Goal: Information Seeking & Learning: Learn about a topic

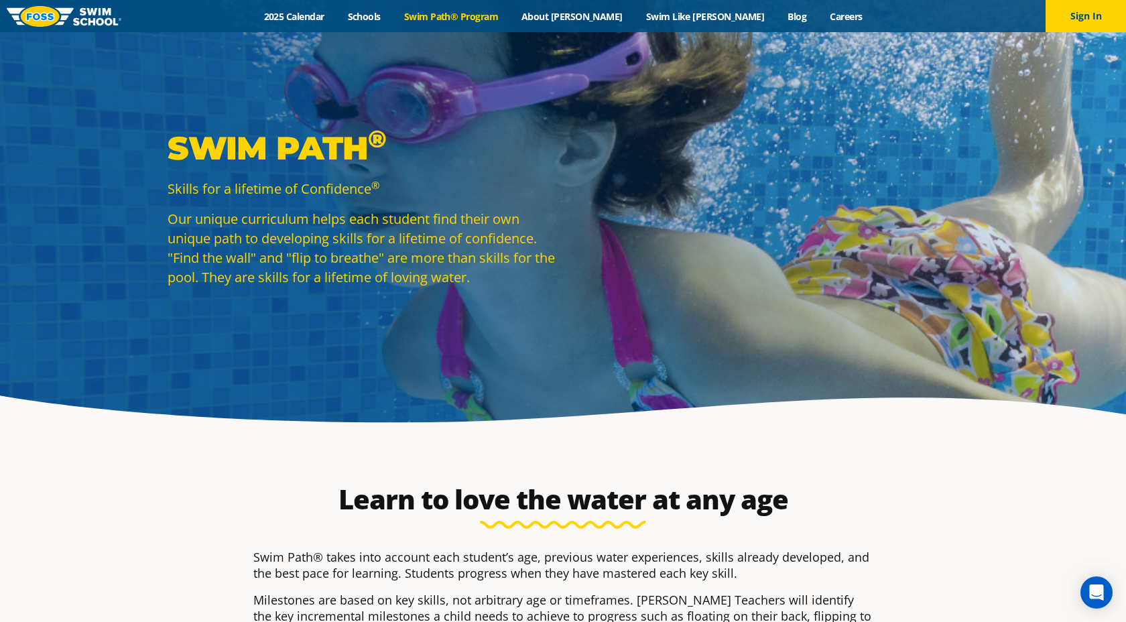
drag, startPoint x: 245, startPoint y: 222, endPoint x: 530, endPoint y: 273, distance: 289.5
click at [530, 273] on p "Our unique curriculum helps each student find their own unique path to developi…" at bounding box center [362, 248] width 389 height 78
copy p "curriculum helps each student find their own unique path to developing skills f…"
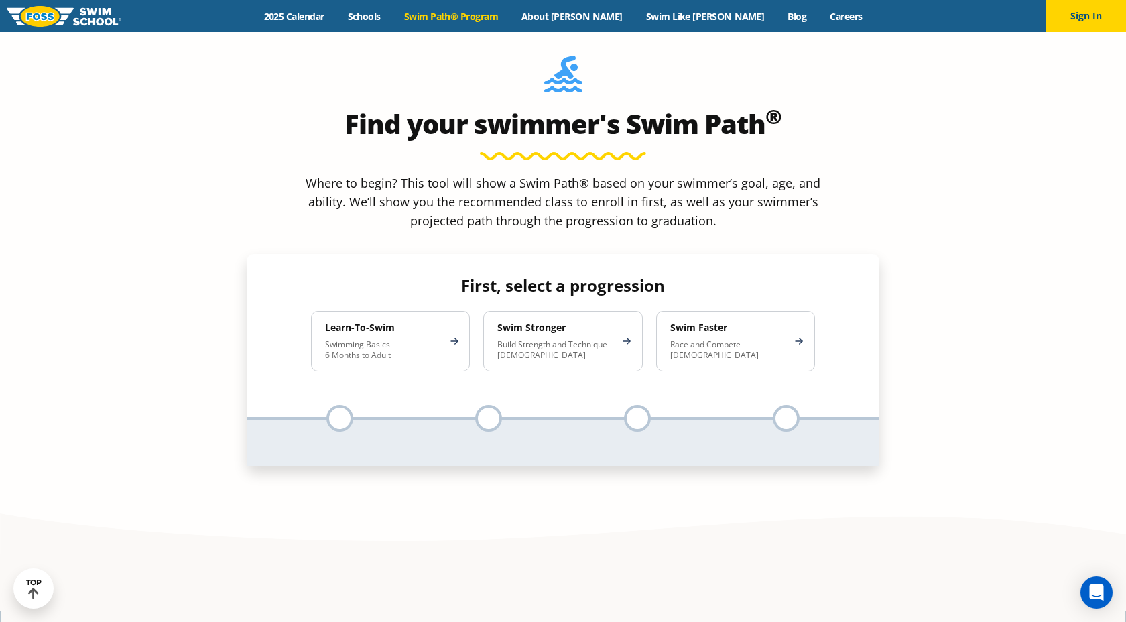
scroll to position [1297, 0]
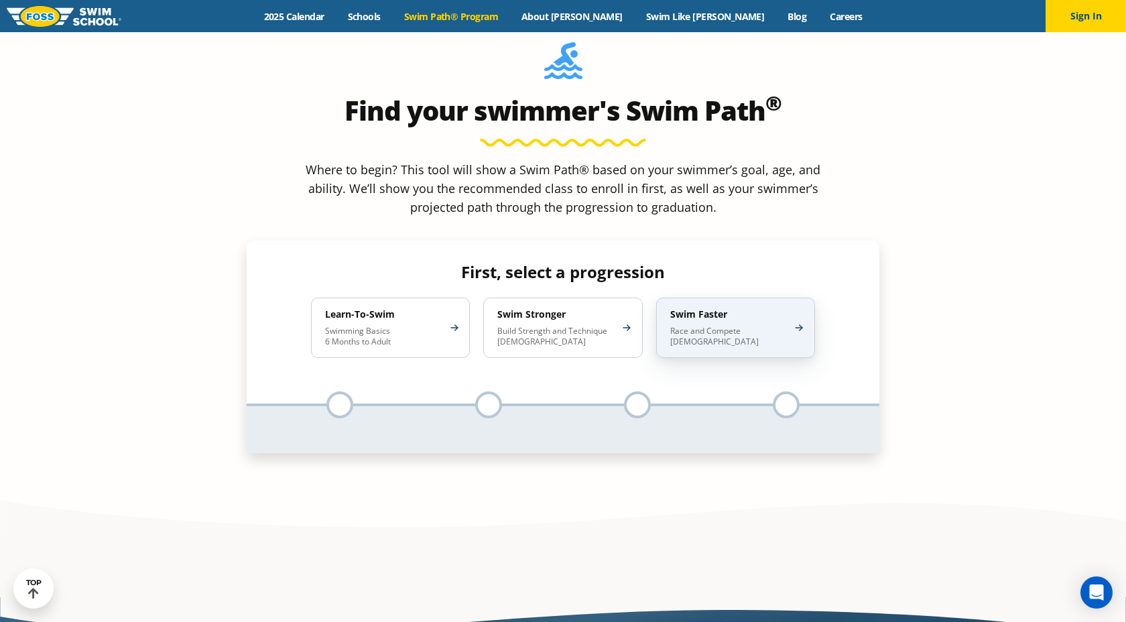
click at [748, 326] on p "Race and Compete [DEMOGRAPHIC_DATA]" at bounding box center [729, 336] width 117 height 21
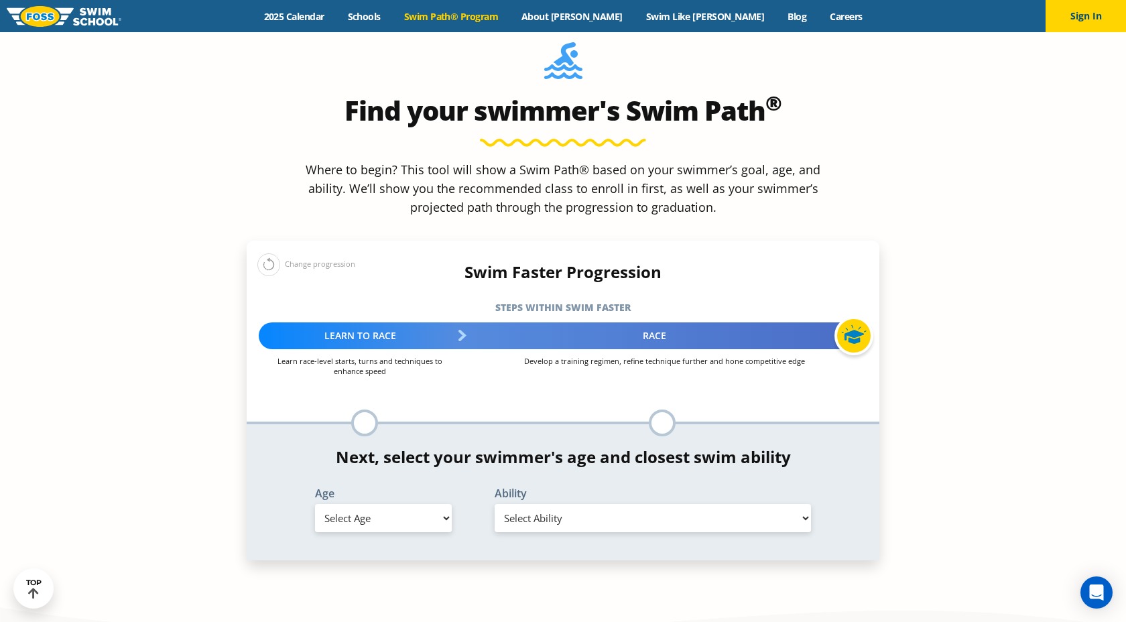
click at [365, 504] on select "Select Age [DEMOGRAPHIC_DATA] months - 1 year 1 year 2 years 3 years 4 years 5 …" at bounding box center [383, 518] width 137 height 28
select select "8-years"
click at [315, 504] on select "Select Age [DEMOGRAPHIC_DATA] months - 1 year 1 year 2 years 3 years 4 years 5 …" at bounding box center [383, 518] width 137 height 28
click at [587, 504] on select "Select Ability First in-water experience When in the water, reliant on a life j…" at bounding box center [653, 518] width 316 height 28
select select "8-years-able-to-swim-each-stroke---front-crawl-and-backstroke-60-ft-and-breasts…"
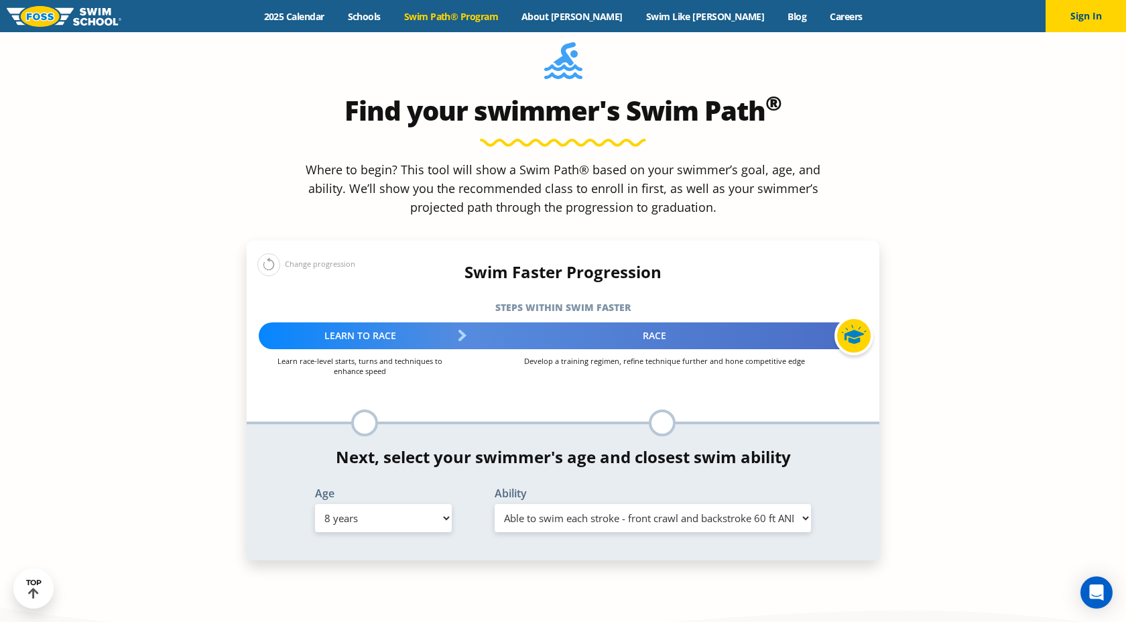
click at [495, 504] on select "Select Ability First in-water experience When in the water, reliant on a life j…" at bounding box center [653, 518] width 316 height 28
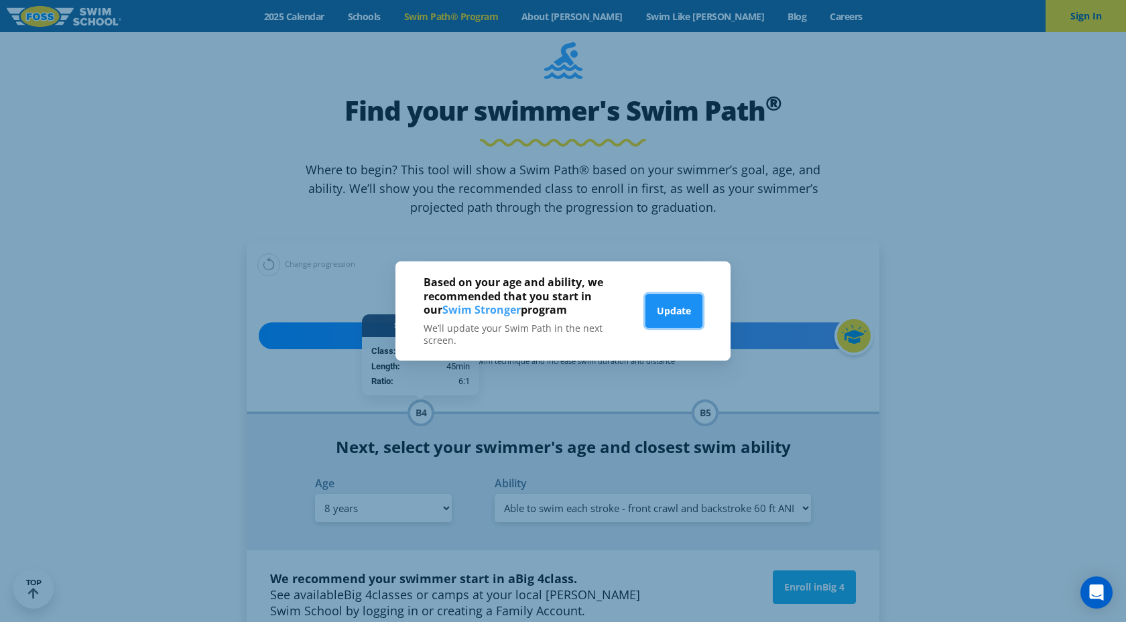
click at [688, 316] on button "Update" at bounding box center [674, 311] width 57 height 34
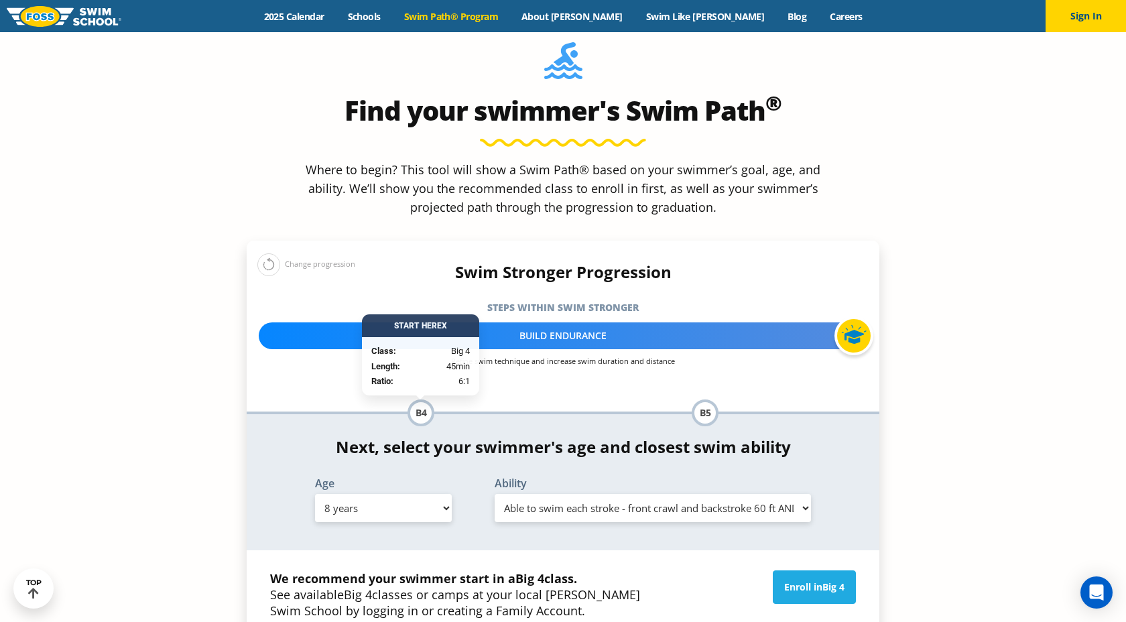
click at [420, 400] on div "B4" at bounding box center [421, 413] width 27 height 27
click at [850, 316] on div at bounding box center [854, 335] width 39 height 39
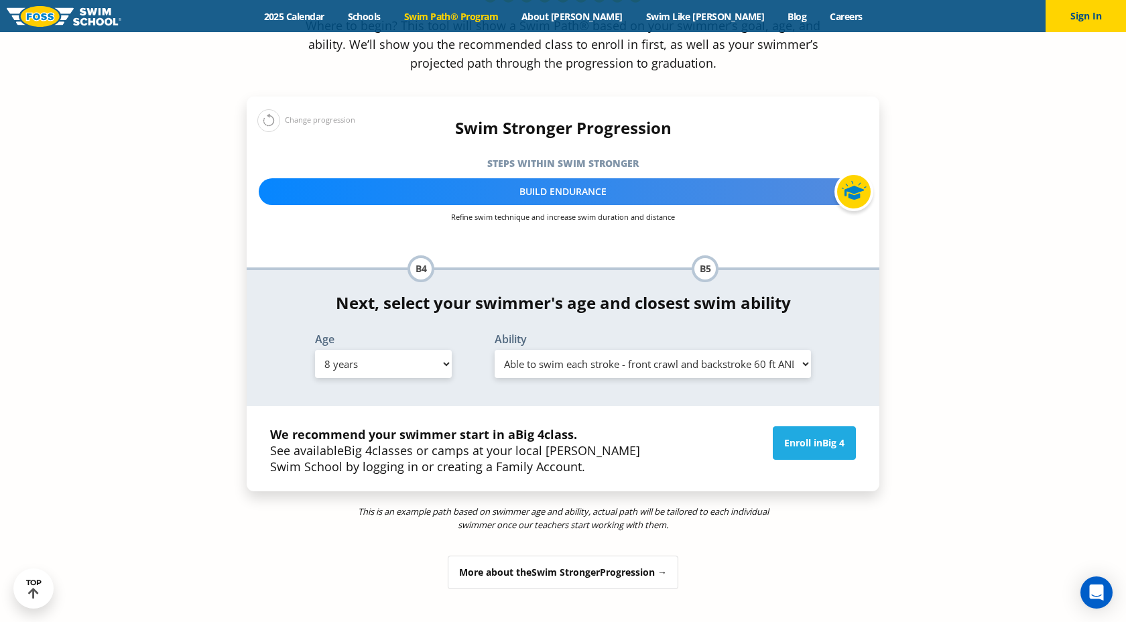
scroll to position [1444, 0]
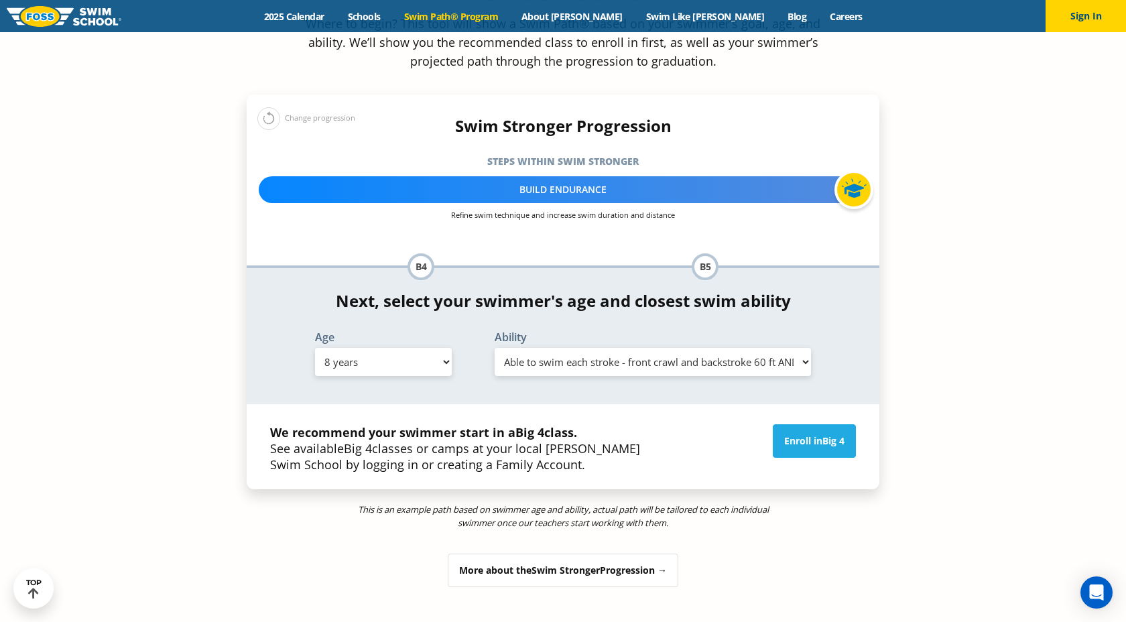
click at [656, 554] on div "More about the Swim Stronger Progression →" at bounding box center [563, 571] width 231 height 34
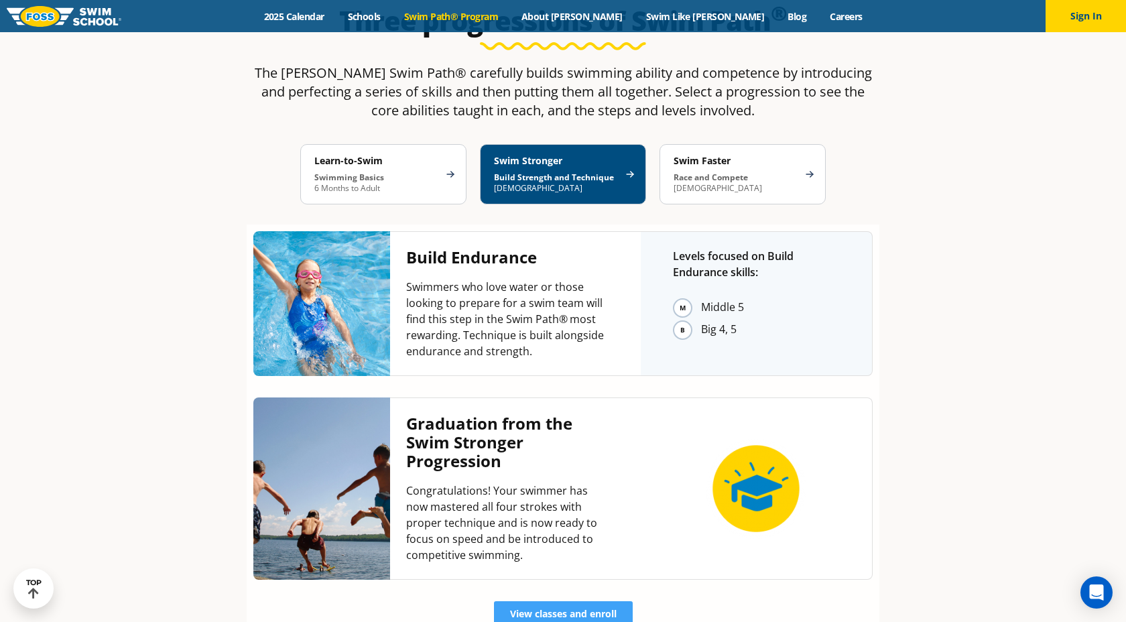
scroll to position [2568, 0]
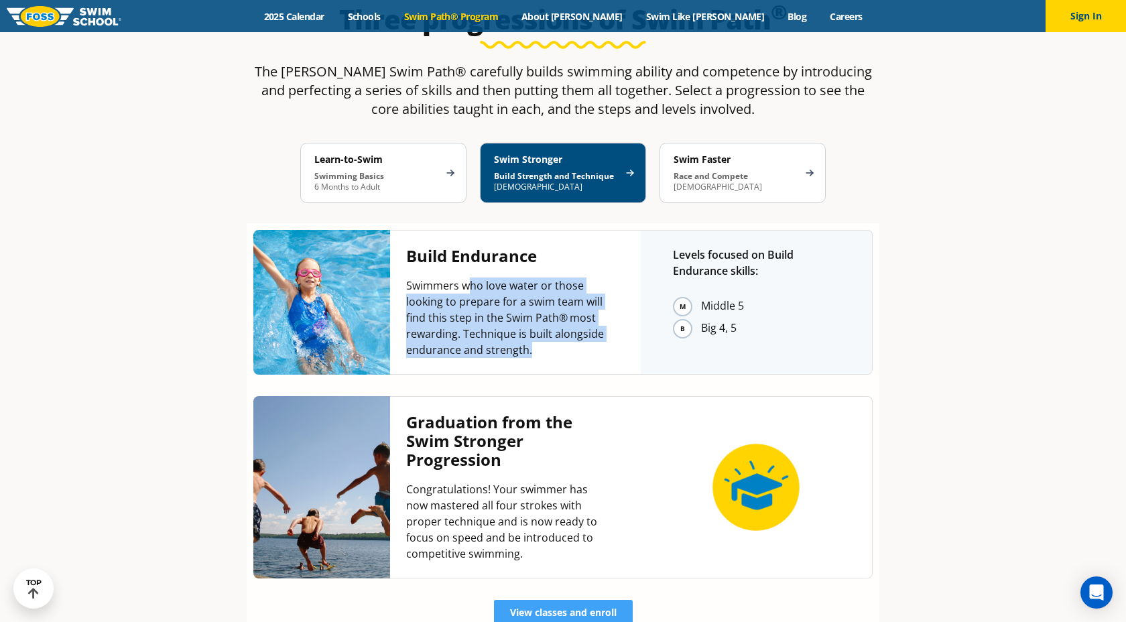
drag, startPoint x: 469, startPoint y: 178, endPoint x: 589, endPoint y: 241, distance: 135.6
click at [589, 278] on p "Swimmers who love water or those looking to prepare for a swim team will find t…" at bounding box center [507, 318] width 202 height 80
copy p "ho love water or those looking to prepare for a swim team will find this step i…"
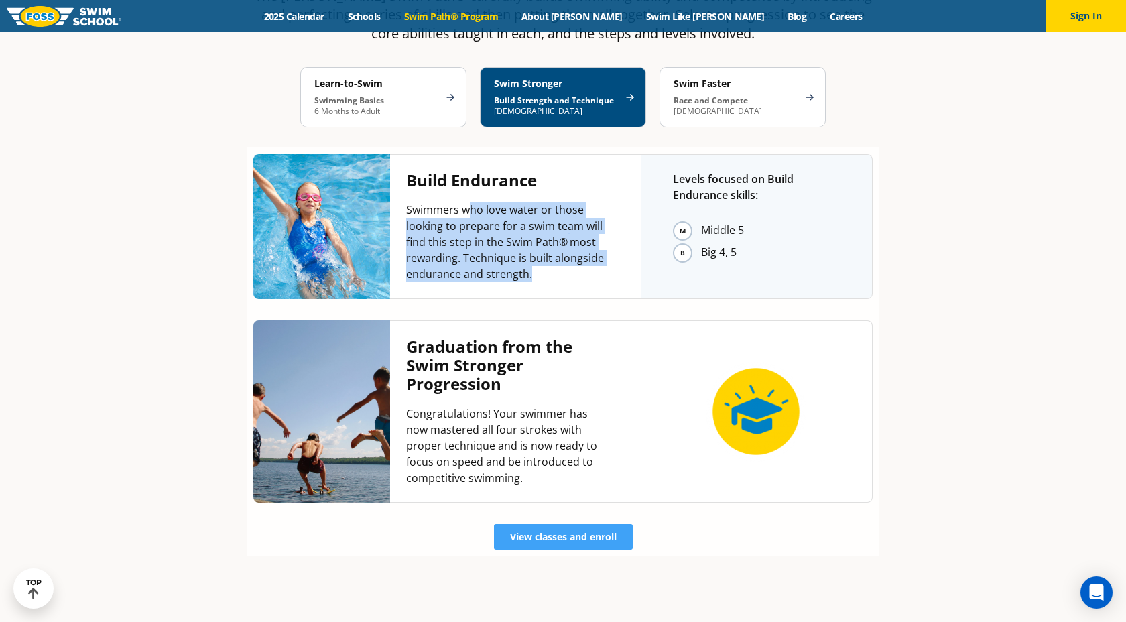
scroll to position [2653, 0]
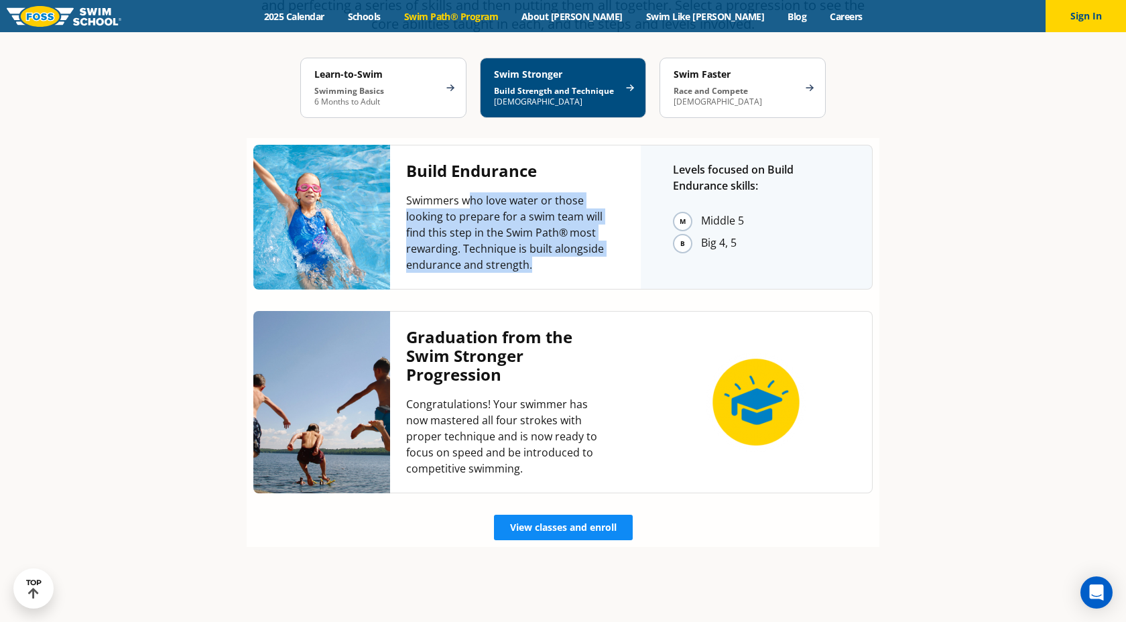
click at [575, 523] on span "View classes and enroll" at bounding box center [563, 527] width 107 height 9
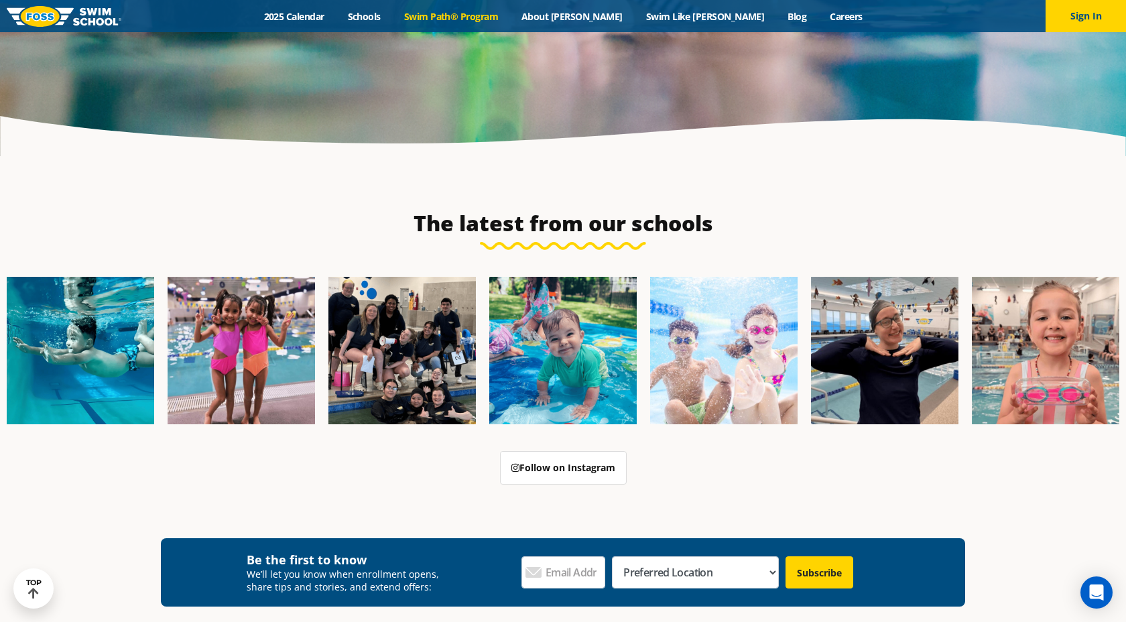
scroll to position [3963, 0]
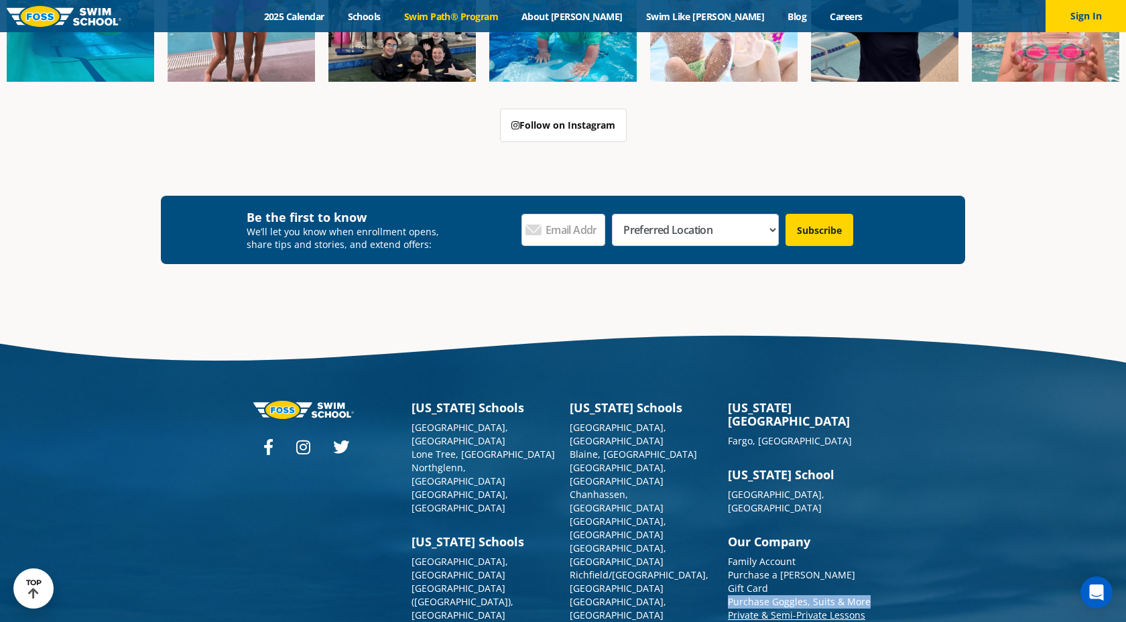
click at [801, 609] on link "Private & Semi-Private Lessons" at bounding box center [796, 615] width 137 height 13
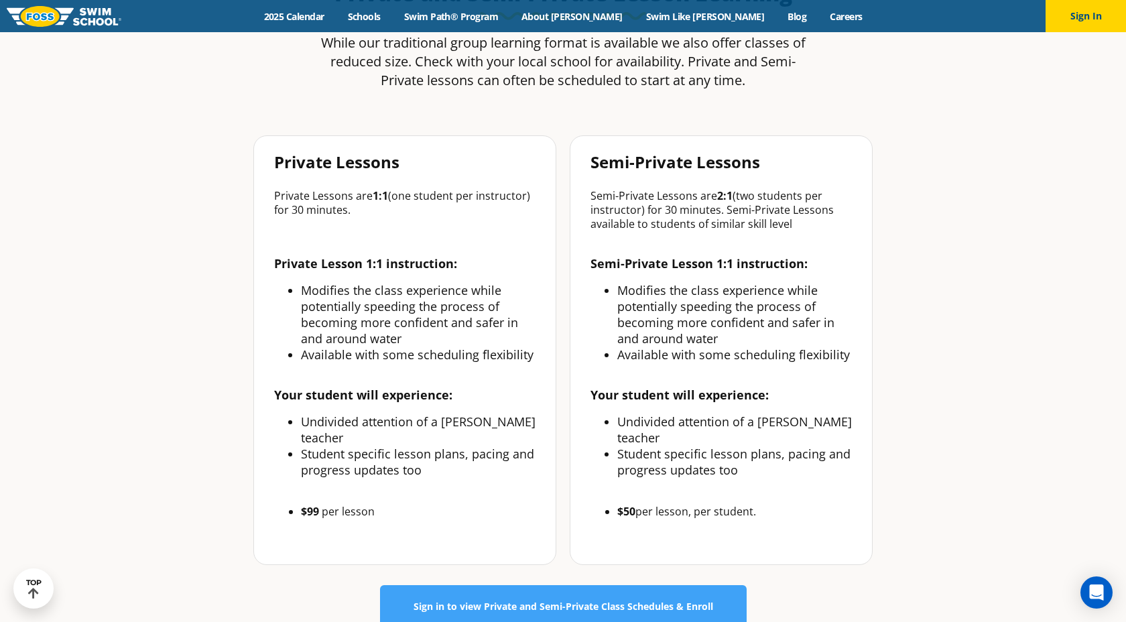
scroll to position [544, 0]
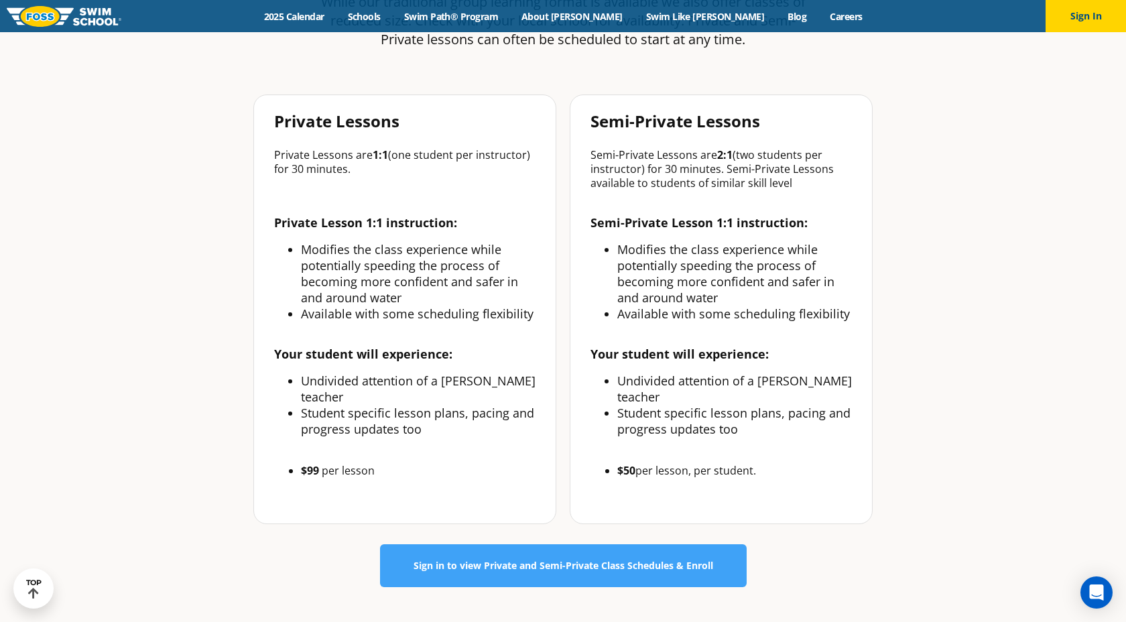
drag, startPoint x: 662, startPoint y: 169, endPoint x: 811, endPoint y: 180, distance: 149.2
click at [811, 180] on p "Semi-Private Lessons are 2:1 (two students per instructor) for 30 minutes. Semi…" at bounding box center [722, 169] width 262 height 42
copy p "30 minutes. Semi-Private Lessons available to students of similar skill level"
click at [796, 186] on p "Semi-Private Lessons are 2:1 (two students per instructor) for 30 minutes. Semi…" at bounding box center [722, 169] width 262 height 42
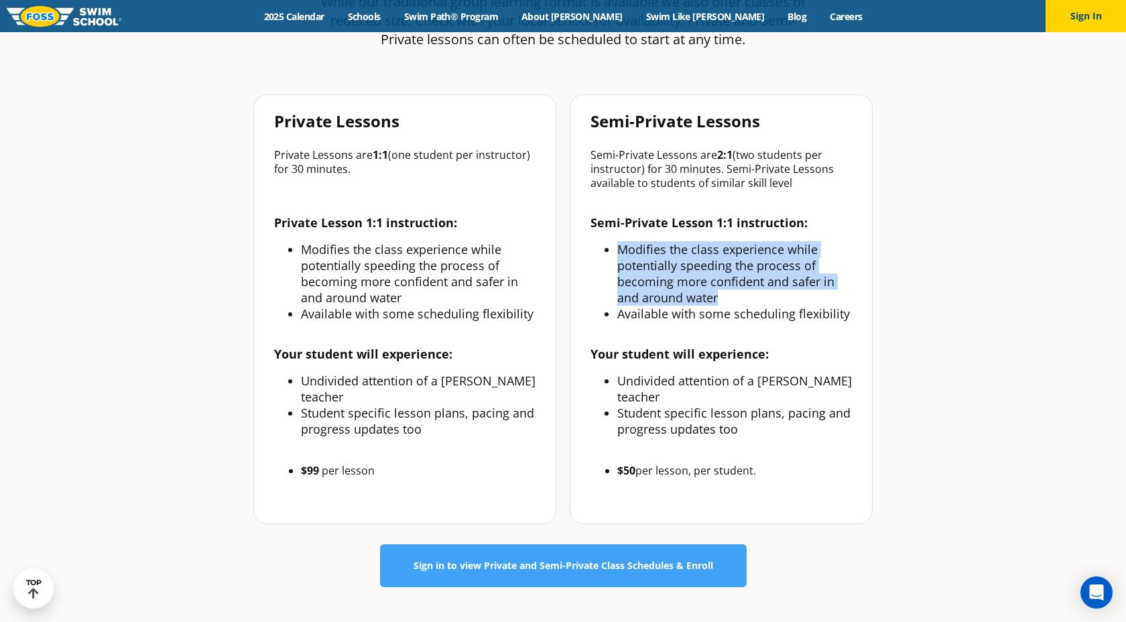
drag, startPoint x: 618, startPoint y: 248, endPoint x: 726, endPoint y: 291, distance: 115.5
click at [726, 292] on li "Modifies the class experience while potentially speeding the process of becomin…" at bounding box center [735, 273] width 235 height 64
copy li "Modifies the class experience while potentially speeding the process of becomin…"
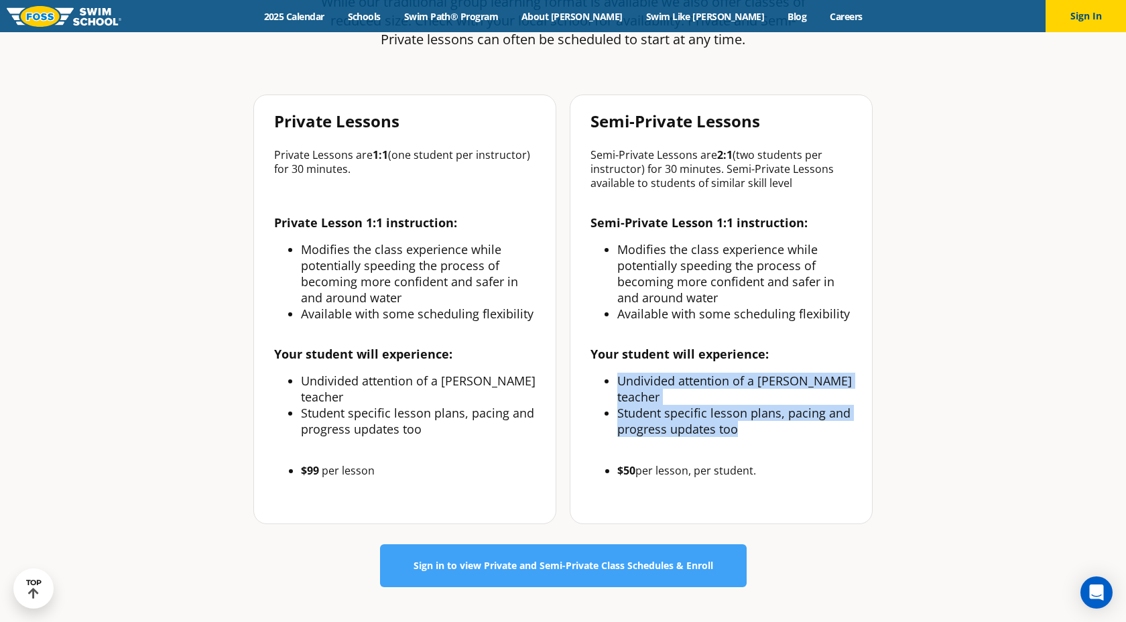
drag, startPoint x: 618, startPoint y: 382, endPoint x: 814, endPoint y: 412, distance: 198.1
click at [814, 412] on ul "Undivided attention of a FOSS teacher Student specific lesson plans, pacing and…" at bounding box center [722, 405] width 262 height 64
copy ul "Undivided attention of a FOSS teacher Student specific lesson plans, pacing and…"
click at [792, 415] on li "Student specific lesson plans, pacing and progress updates too" at bounding box center [735, 421] width 235 height 32
